Goal: Task Accomplishment & Management: Manage account settings

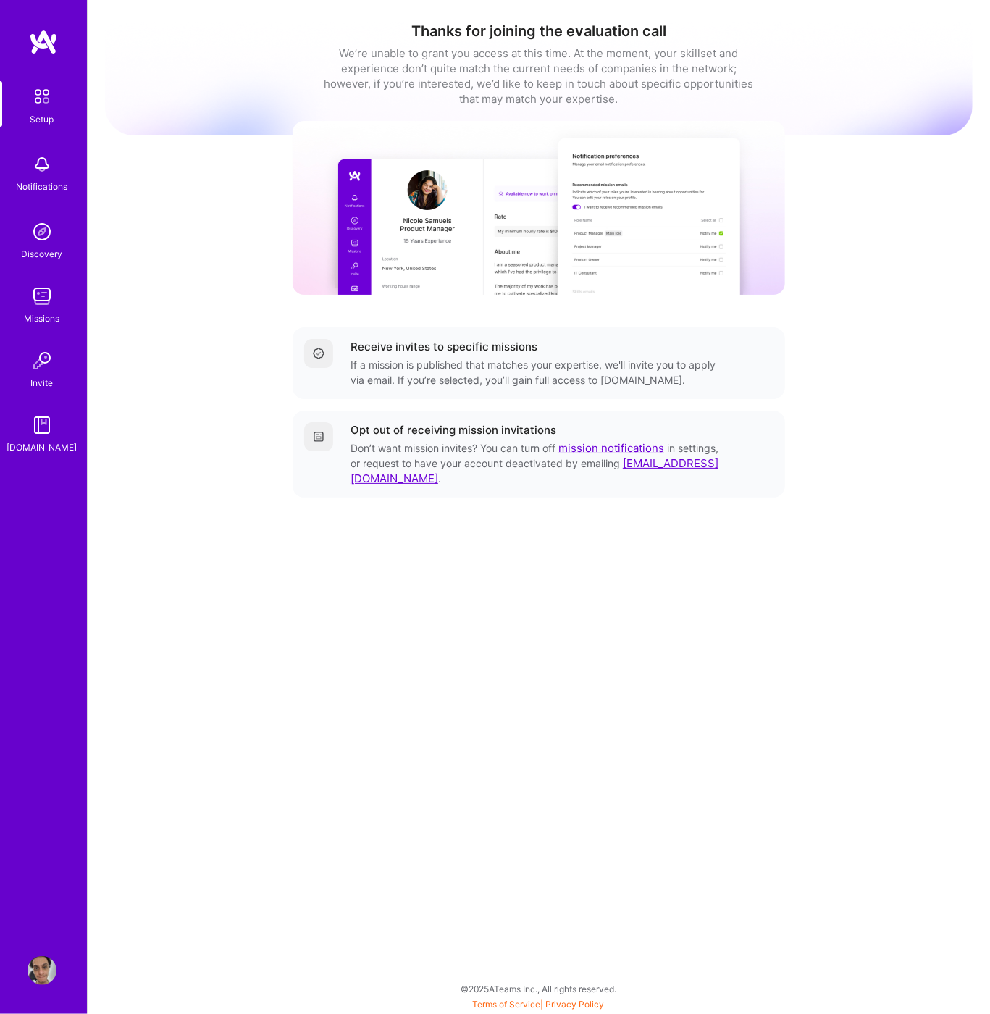
click at [47, 124] on div "Setup" at bounding box center [42, 118] width 24 height 15
click at [454, 74] on div "We’re unable to grant you access at this time. At the moment, your skillset and…" at bounding box center [538, 76] width 434 height 61
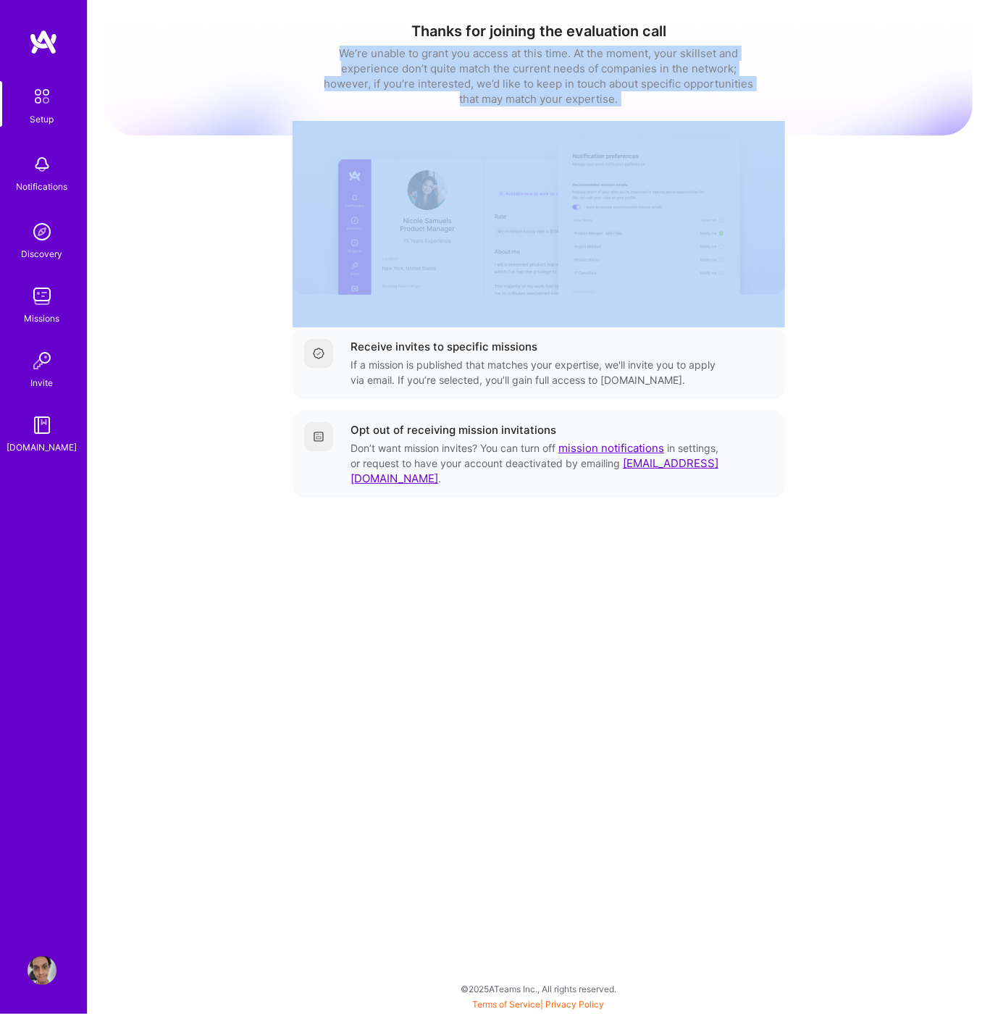
click at [454, 74] on div "We’re unable to grant you access at this time. At the moment, your skillset and…" at bounding box center [538, 76] width 434 height 61
click at [39, 159] on img at bounding box center [42, 164] width 29 height 29
click at [27, 82] on img at bounding box center [42, 96] width 30 height 30
click at [37, 240] on img at bounding box center [42, 231] width 29 height 29
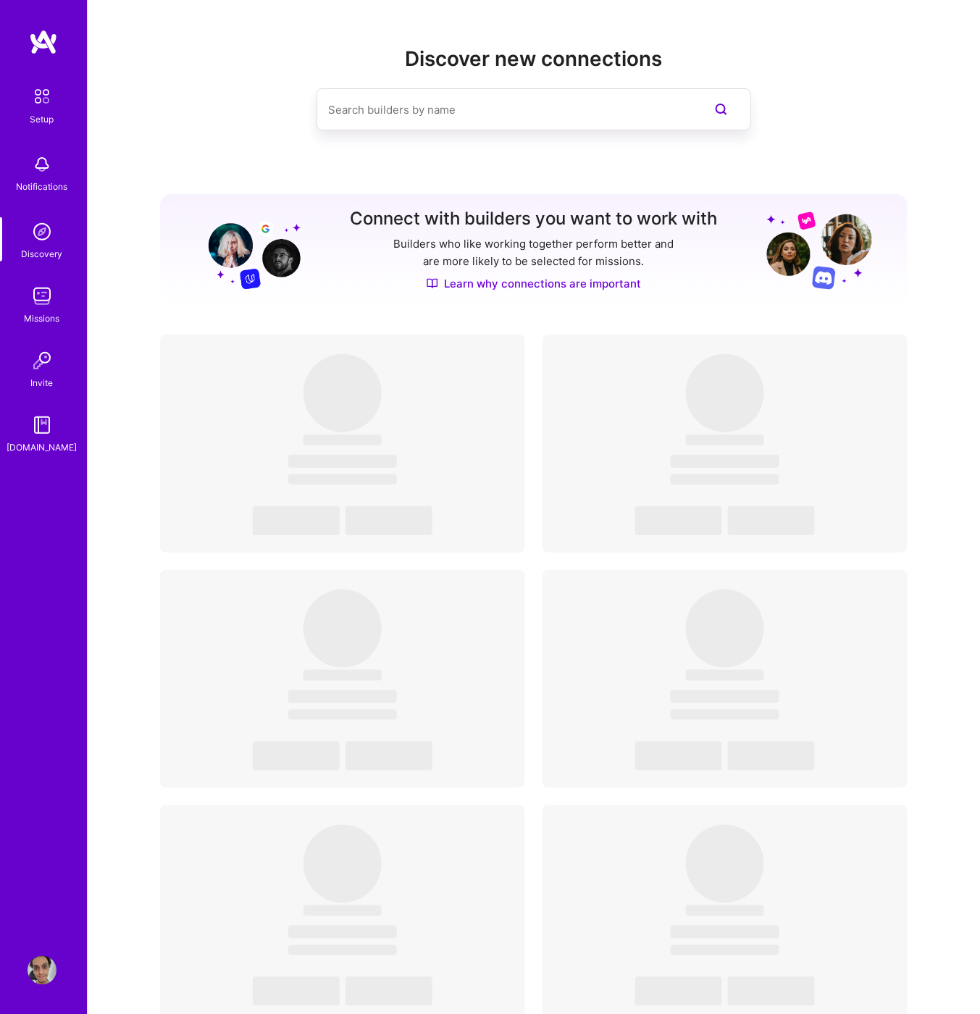
click at [49, 310] on img at bounding box center [42, 296] width 29 height 29
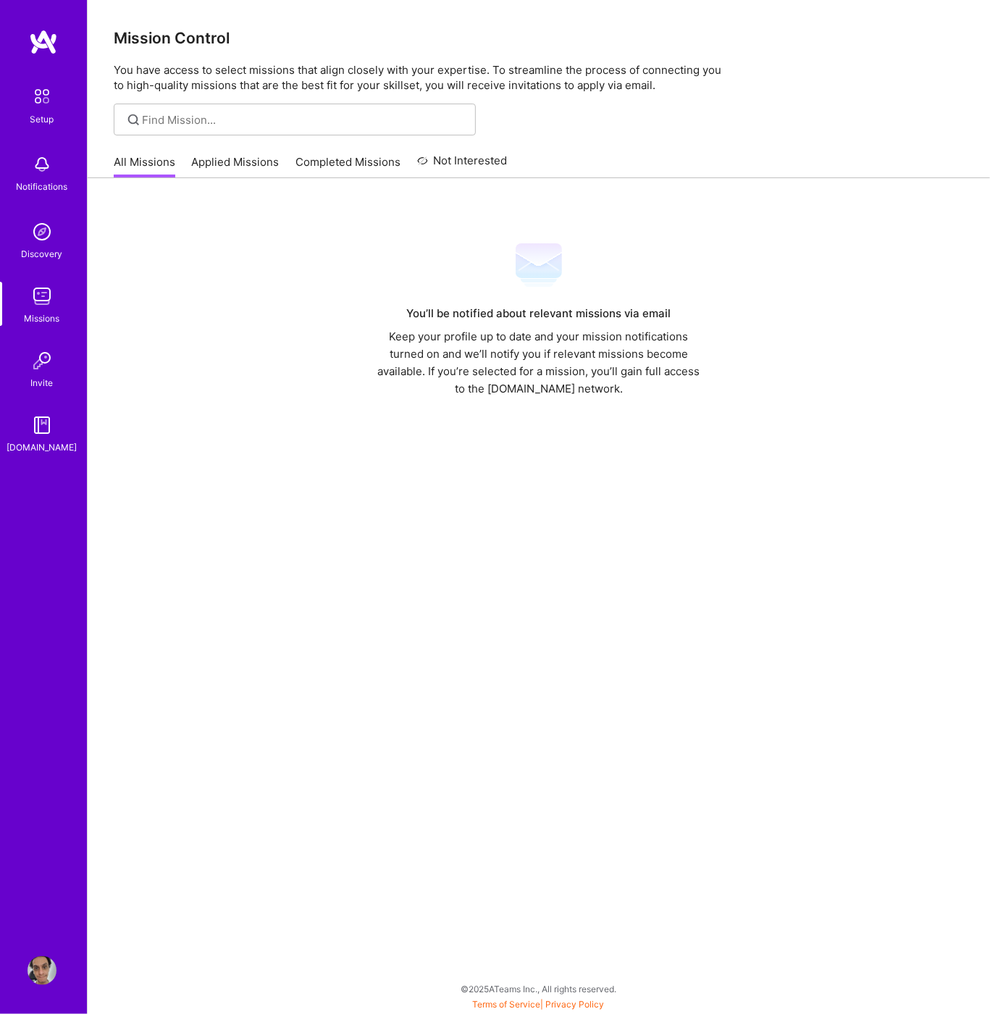
click at [229, 158] on link "Applied Missions" at bounding box center [236, 166] width 88 height 24
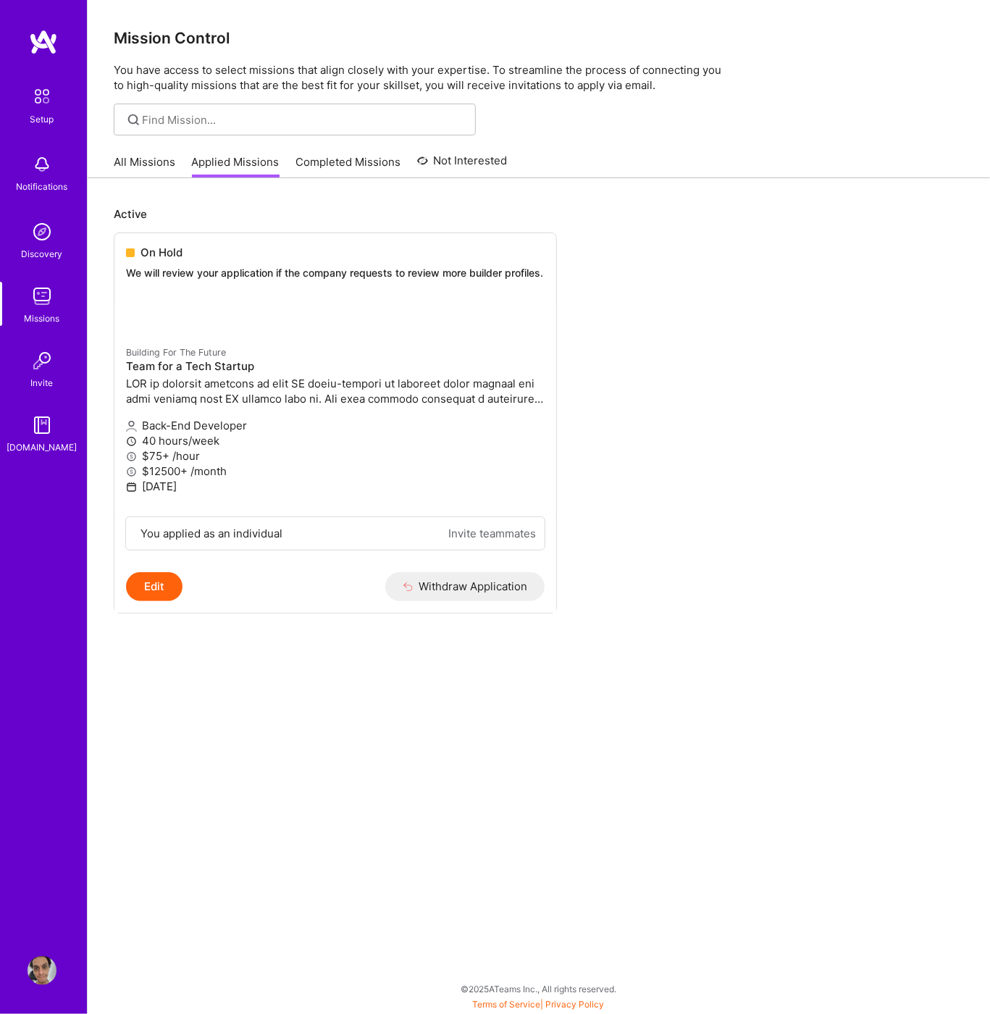
click at [320, 161] on link "Completed Missions" at bounding box center [347, 166] width 105 height 24
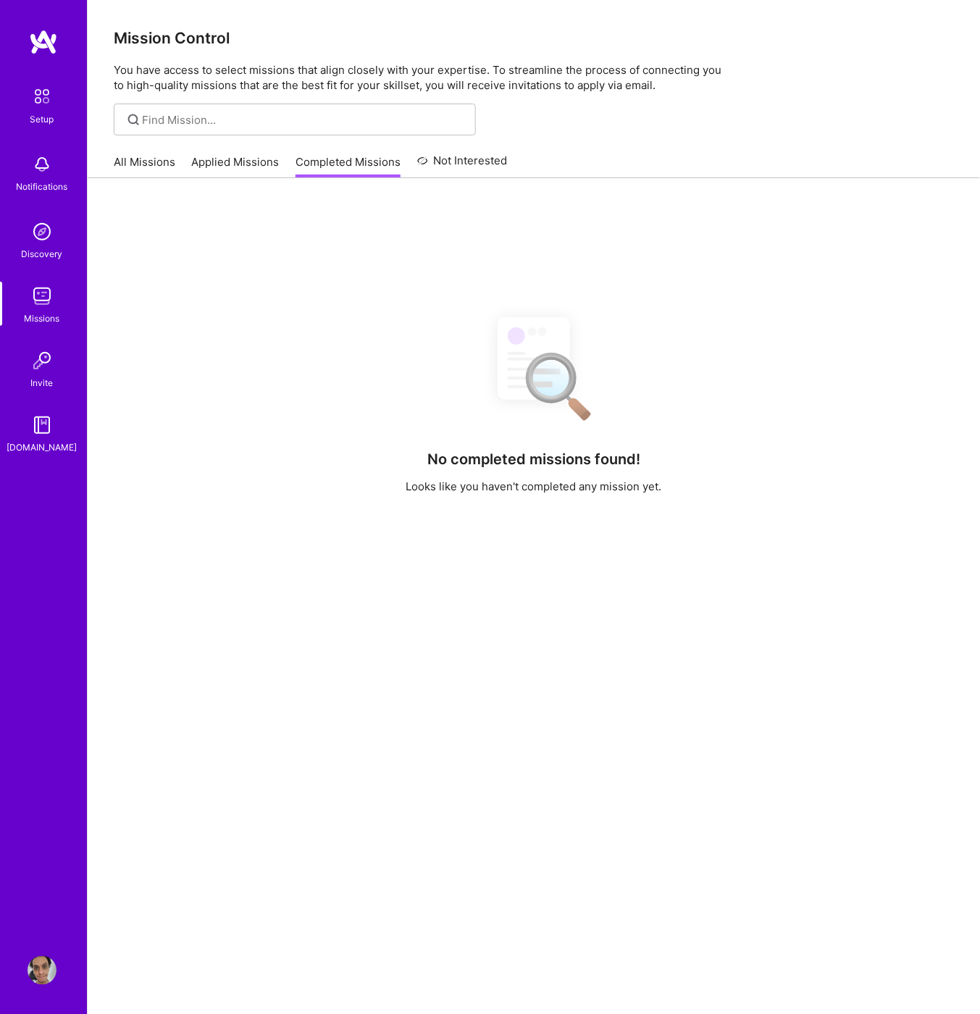
click at [252, 169] on link "Applied Missions" at bounding box center [236, 166] width 88 height 24
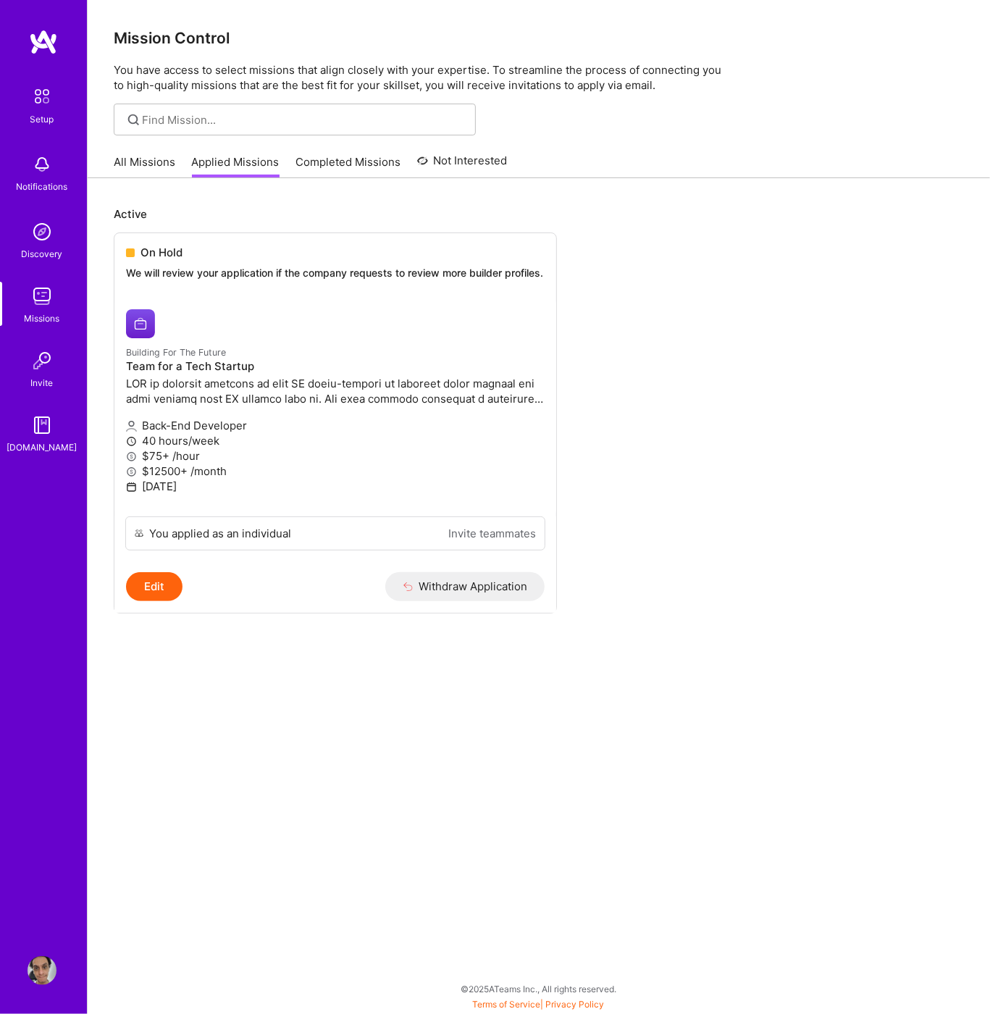
click at [57, 365] on link "Invite" at bounding box center [42, 368] width 90 height 44
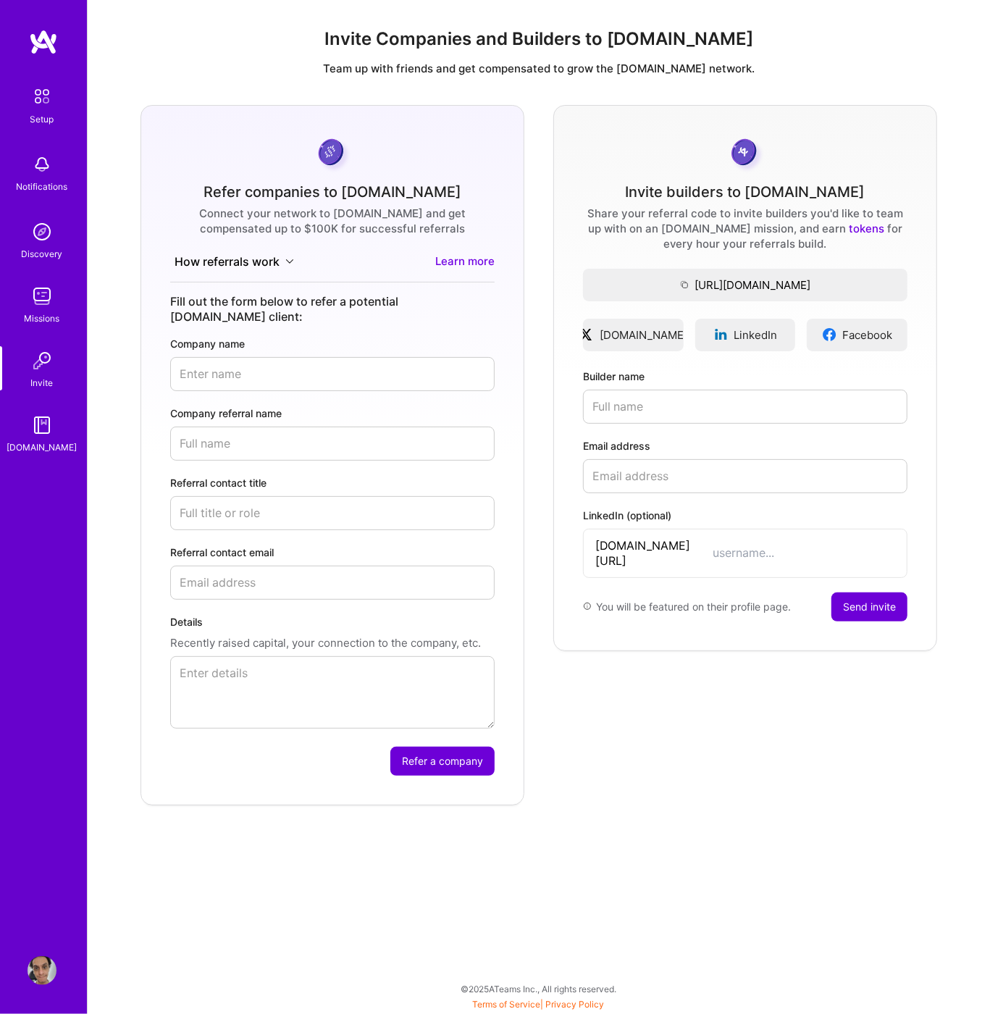
click at [41, 413] on img at bounding box center [42, 424] width 29 height 29
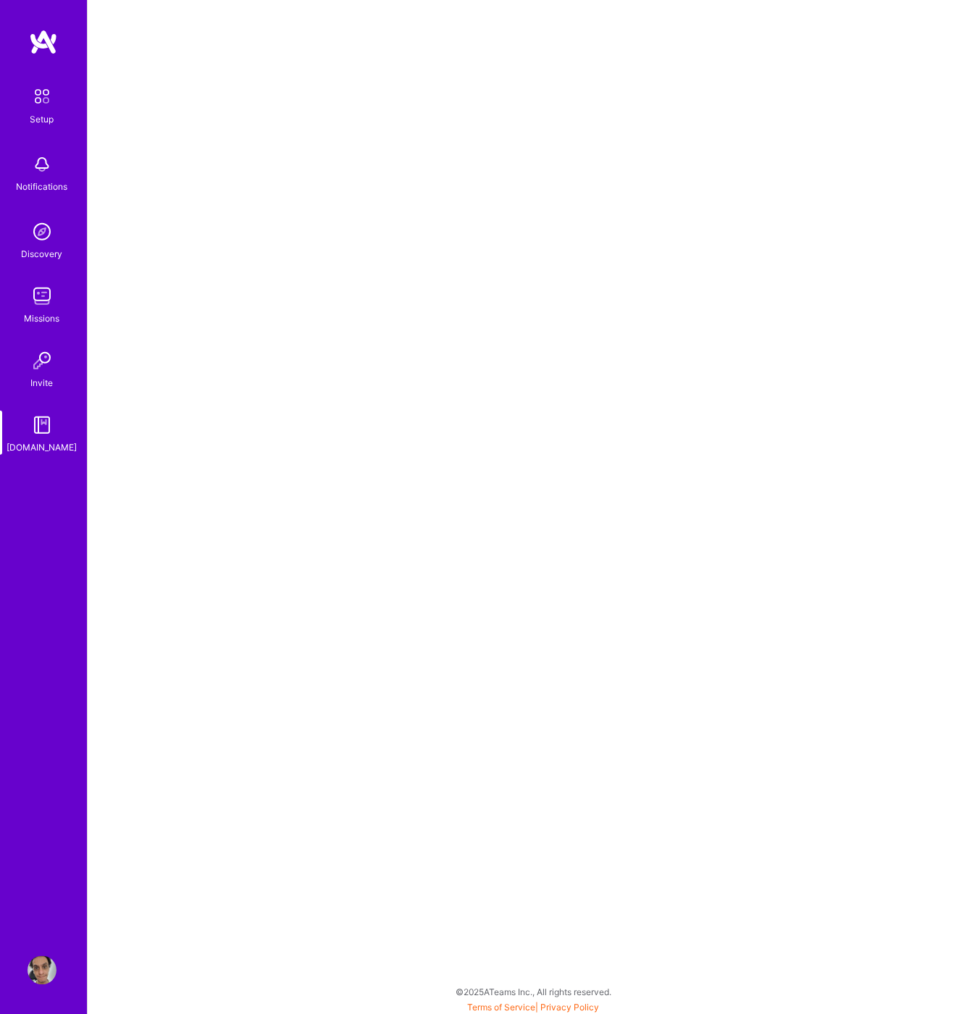
click at [28, 39] on link at bounding box center [43, 42] width 87 height 26
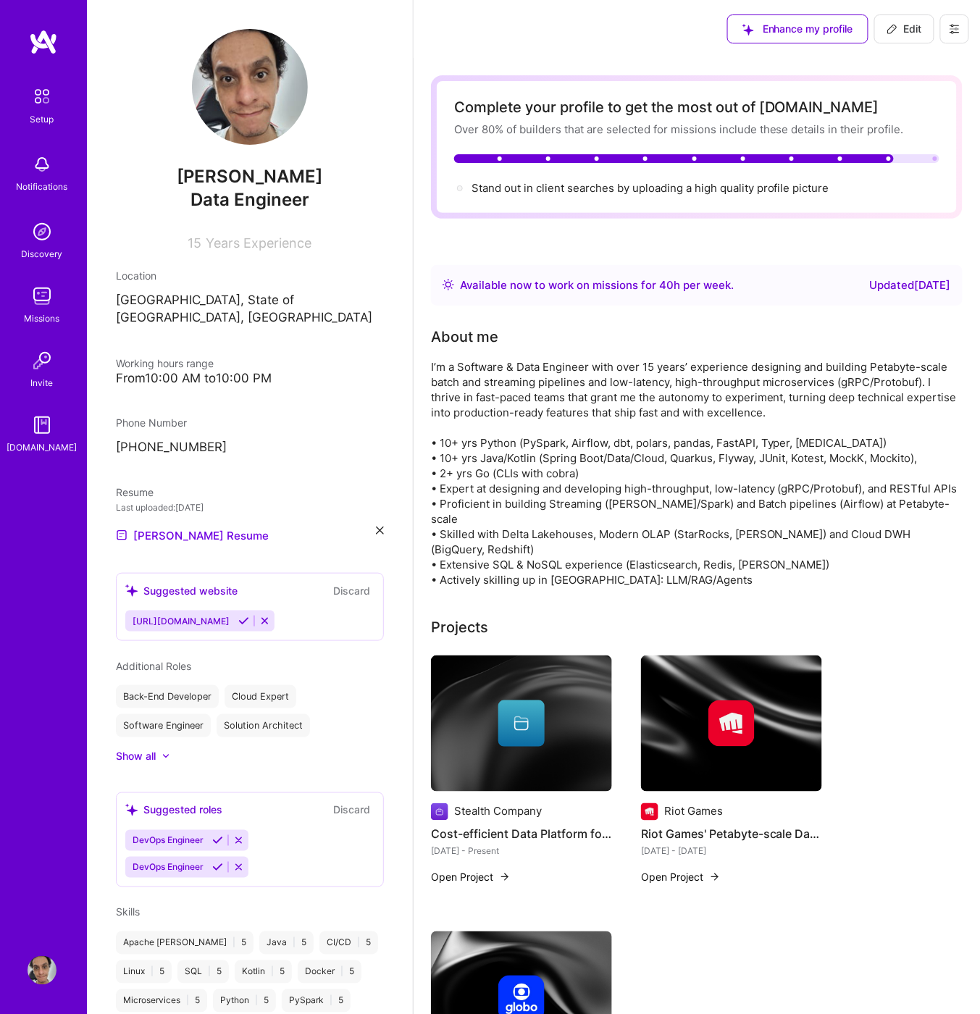
click at [962, 35] on button at bounding box center [954, 28] width 29 height 29
click at [961, 94] on button "Payment method" at bounding box center [914, 98] width 109 height 37
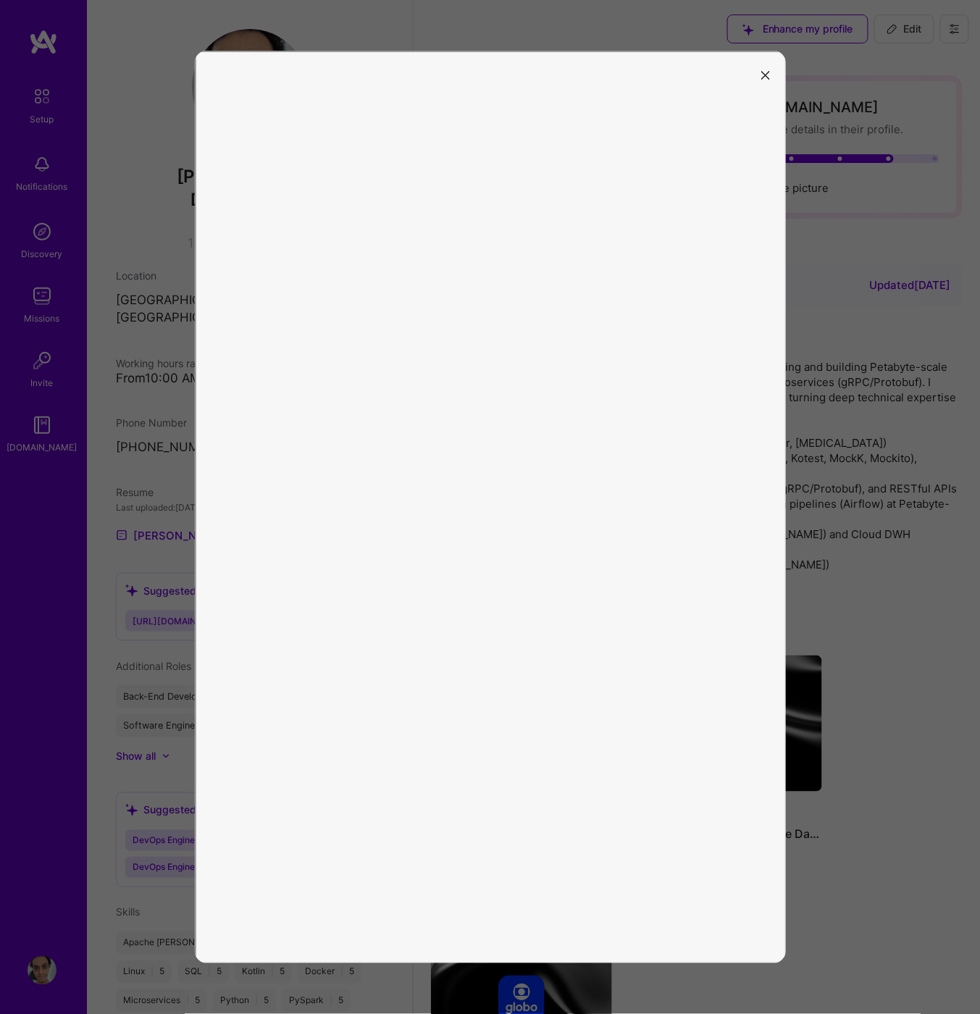
click at [763, 74] on icon "modal" at bounding box center [765, 75] width 9 height 9
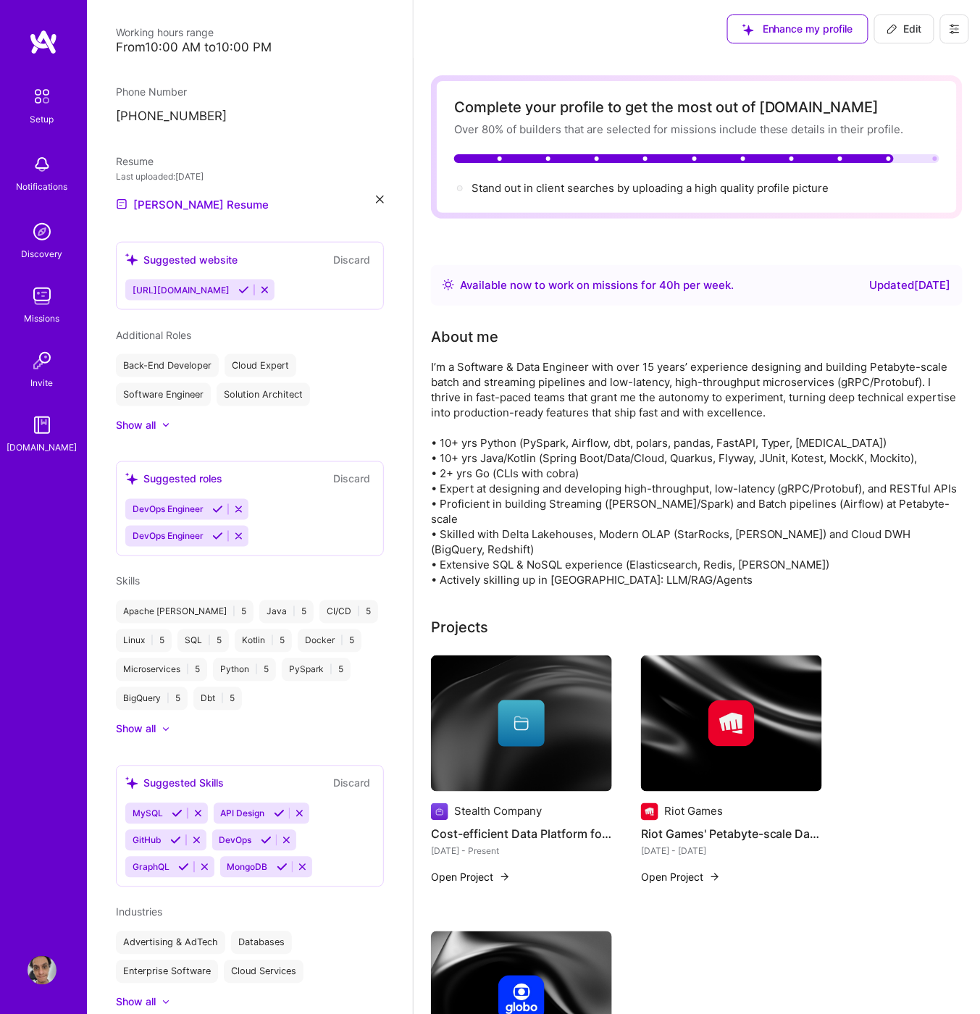
scroll to position [479, 0]
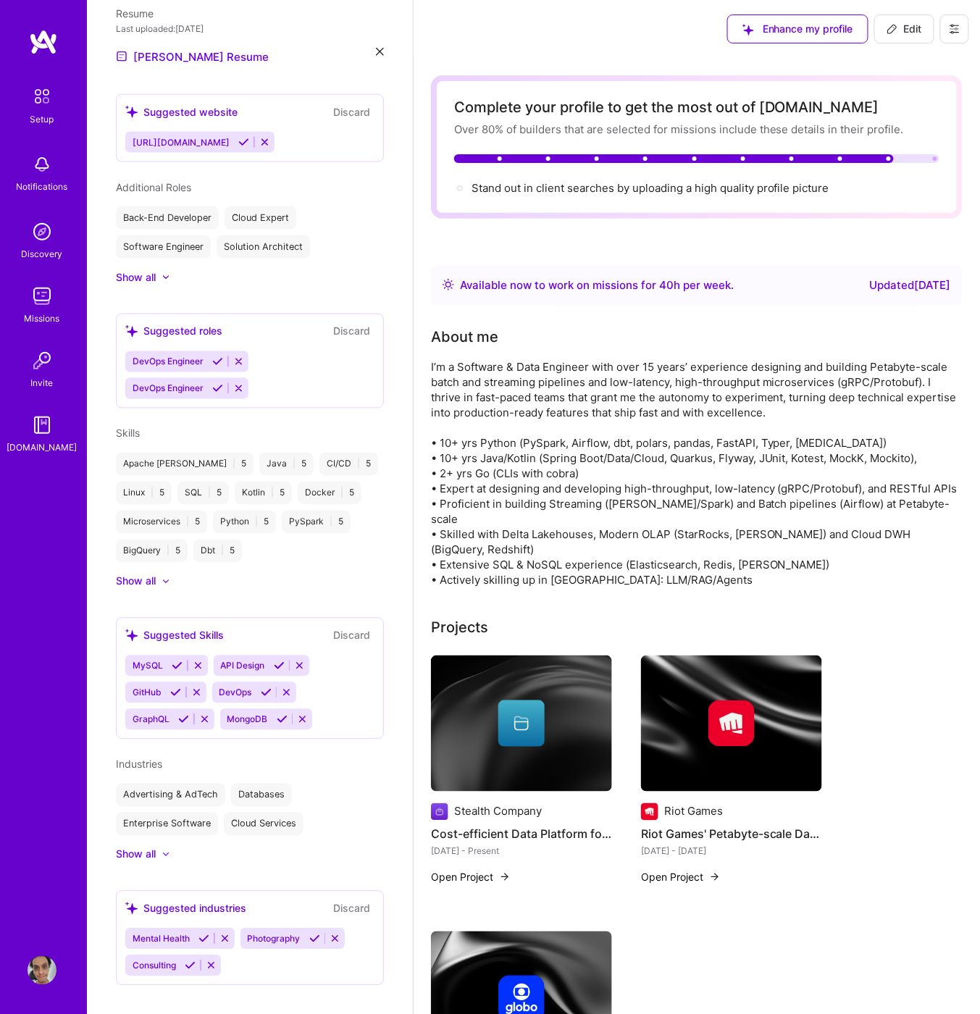
click at [300, 714] on icon at bounding box center [302, 719] width 11 height 11
click at [209, 714] on icon at bounding box center [204, 719] width 11 height 11
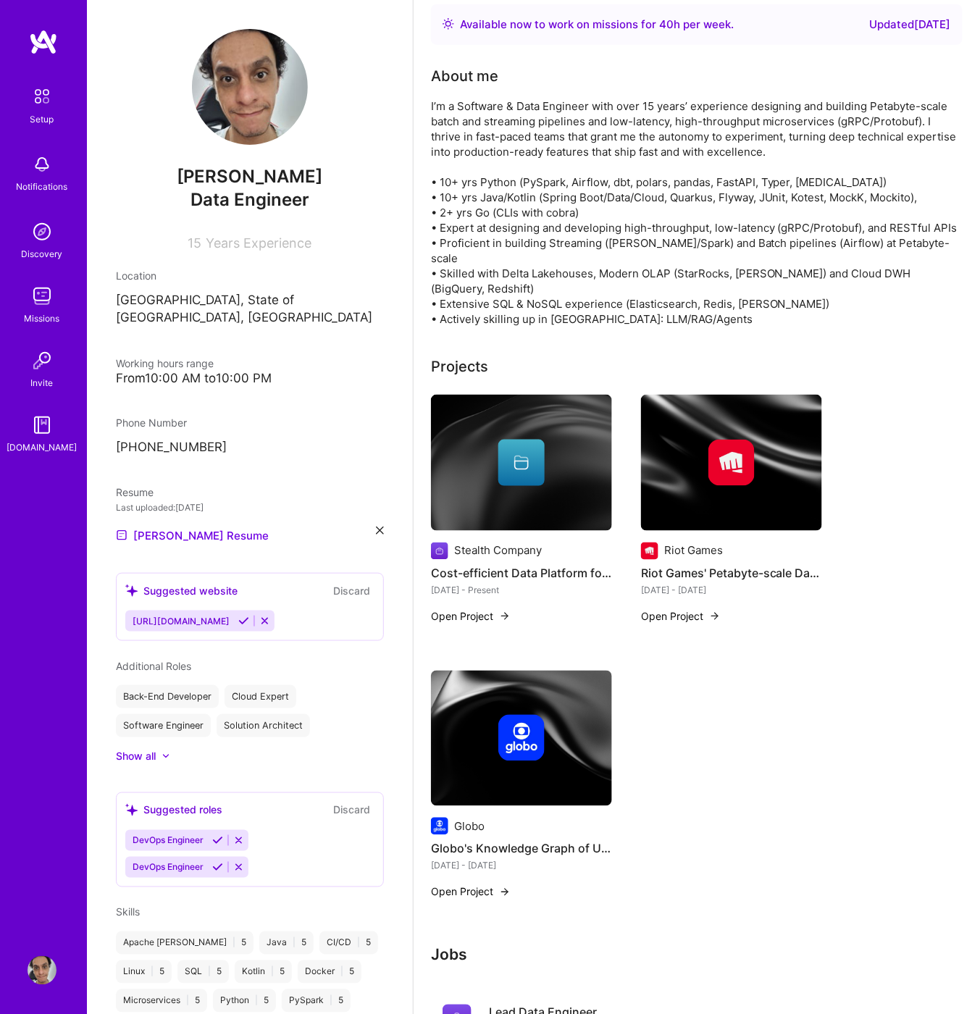
scroll to position [0, 0]
